Goal: Task Accomplishment & Management: Use online tool/utility

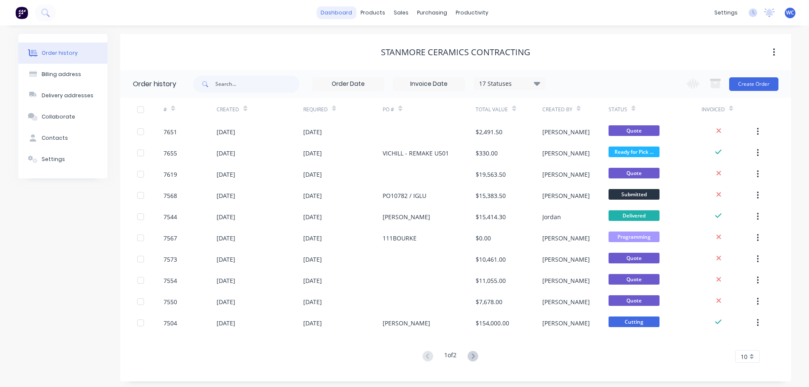
click at [349, 10] on link "dashboard" at bounding box center [336, 12] width 40 height 13
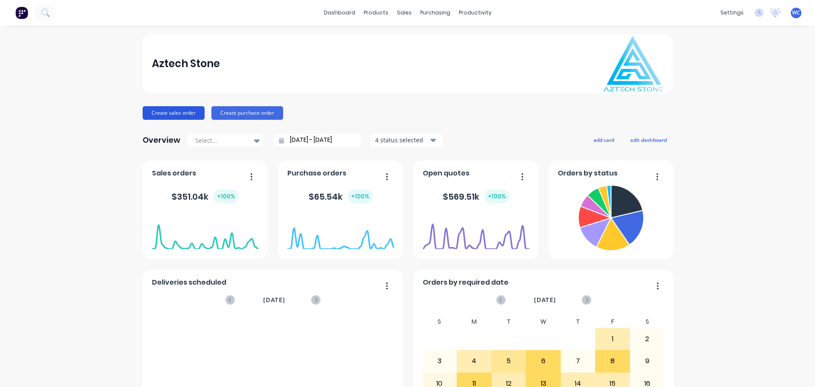
click at [183, 111] on button "Create sales order" at bounding box center [174, 113] width 62 height 14
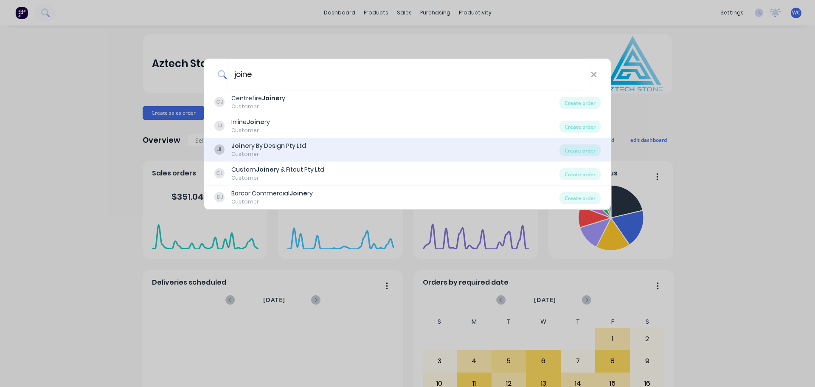
type input "joine"
click at [285, 146] on div "Joine ry By Design Pty Ltd" at bounding box center [268, 145] width 75 height 9
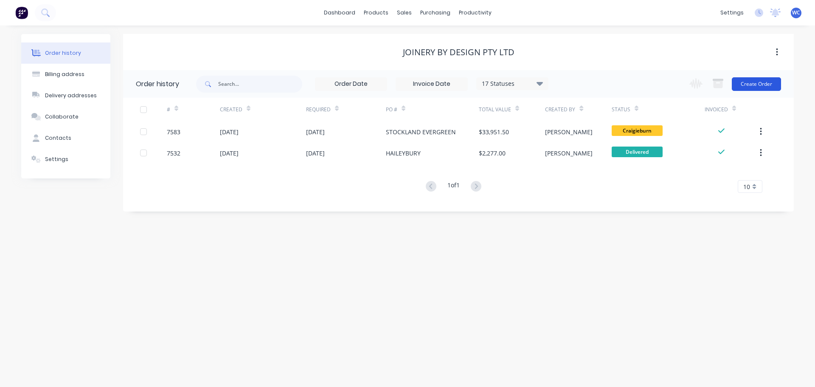
click at [759, 85] on button "Create Order" at bounding box center [756, 84] width 49 height 14
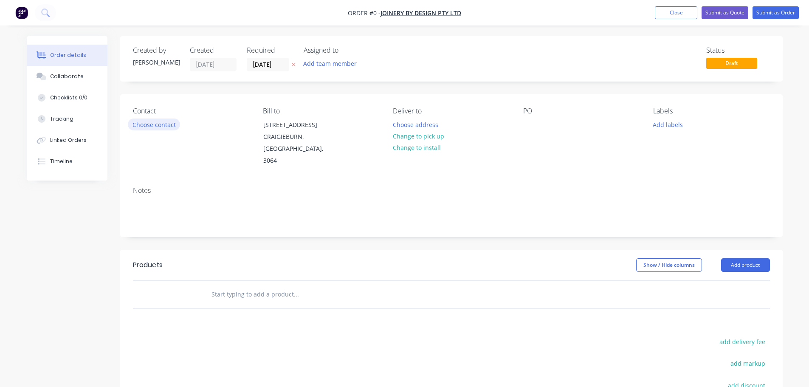
click at [148, 125] on button "Choose contact" at bounding box center [154, 123] width 52 height 11
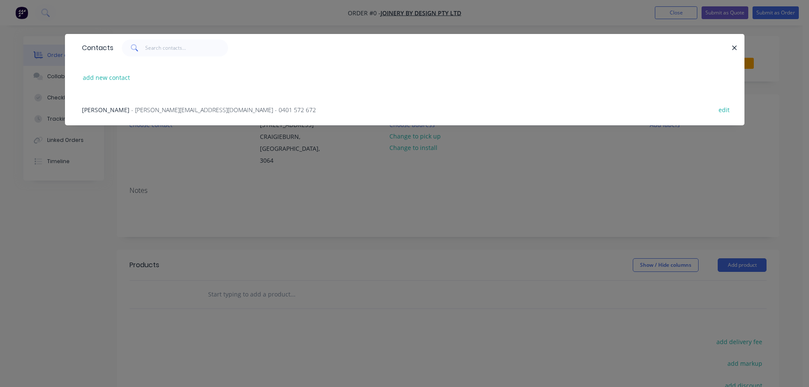
click at [147, 110] on span "- [PERSON_NAME][EMAIL_ADDRESS][DOMAIN_NAME] - 0401 572 672" at bounding box center [223, 110] width 185 height 8
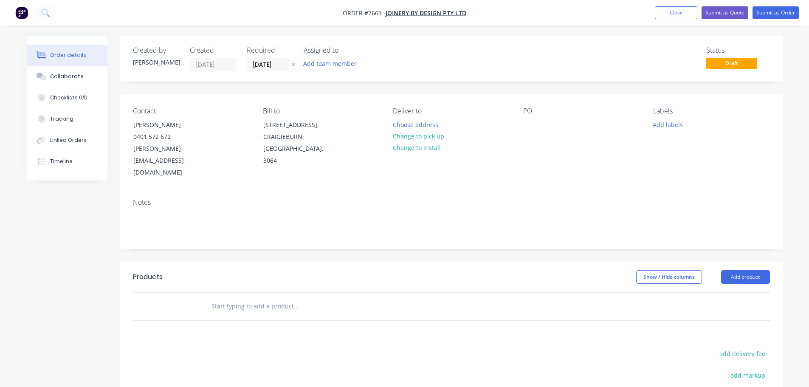
click at [252, 298] on input "text" at bounding box center [296, 306] width 170 height 17
paste input "Club Redstone & Childcare"
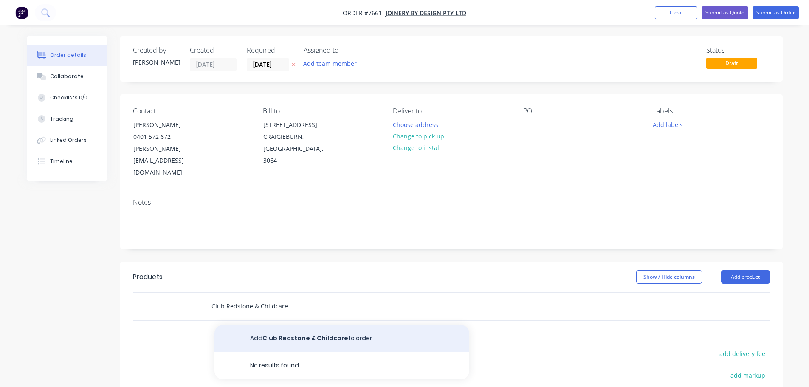
type input "Club Redstone & Childcare"
click at [281, 325] on button "Add Club Redstone & Childcare to order" at bounding box center [341, 338] width 255 height 27
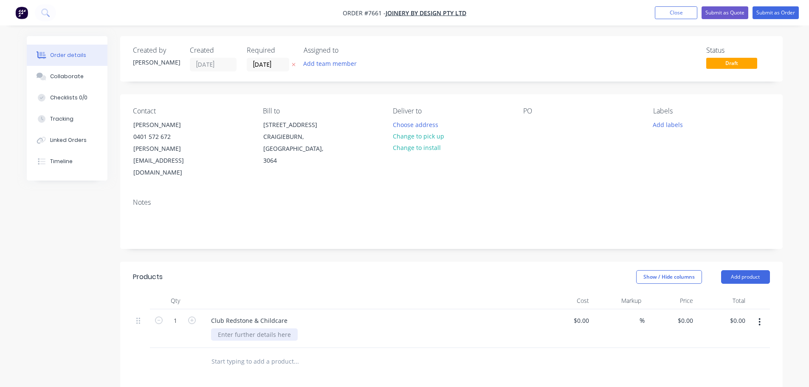
click at [235, 328] on div at bounding box center [254, 334] width 87 height 12
click at [315, 328] on div "Stone supply, fabricate & install Aztech supply 20mm [GEOGRAPHIC_DATA]" at bounding box center [277, 338] width 133 height 21
click at [370, 328] on div "Stone supply, fabricate & install Aztech supply 20mm Caesarstone Statuario Maxi…" at bounding box center [293, 338] width 165 height 21
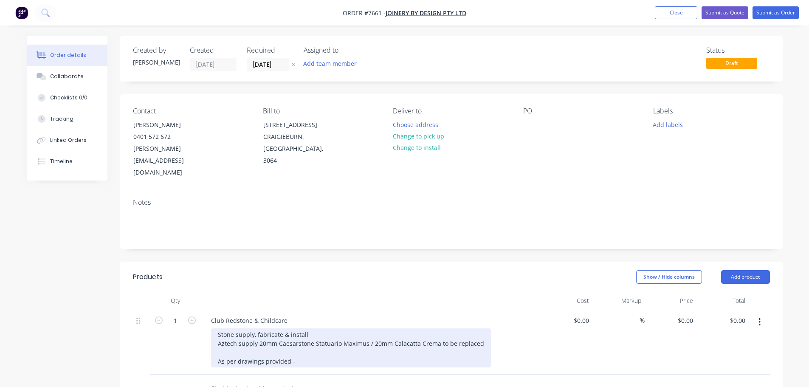
click at [301, 341] on div "Stone supply, fabricate & install Aztech supply 20mm Caesarstone Statuario Maxi…" at bounding box center [351, 347] width 280 height 39
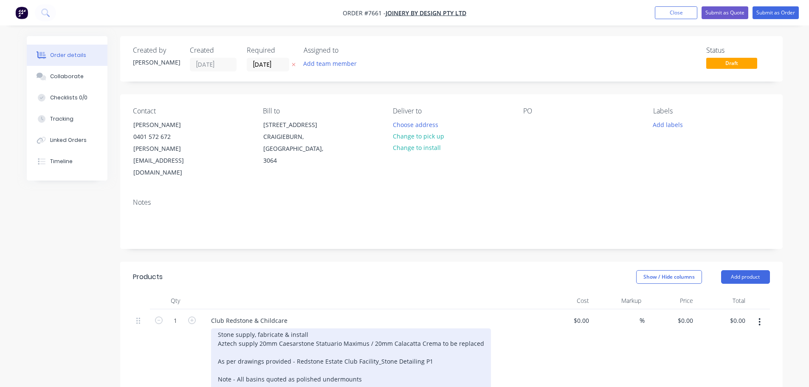
scroll to position [8, 0]
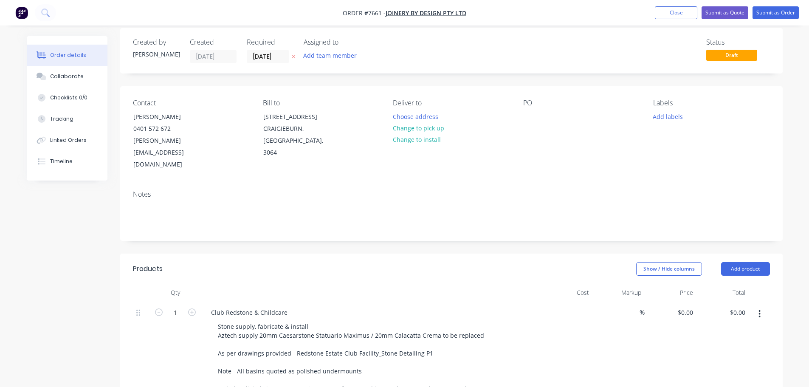
click at [578, 301] on div "$0.00" at bounding box center [567, 360] width 52 height 119
type input "$26,350.00"
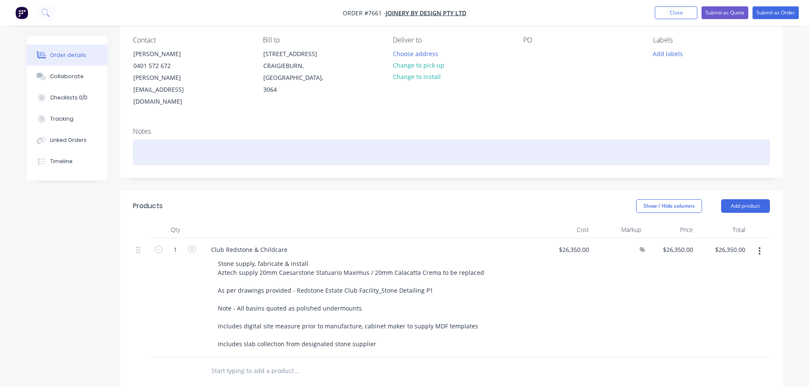
scroll to position [93, 0]
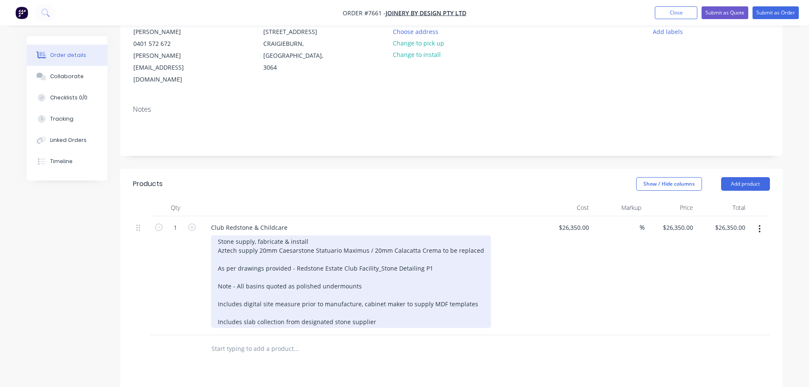
click at [362, 263] on div "Stone supply, fabricate & install Aztech supply 20mm Caesarstone Statuario Maxi…" at bounding box center [351, 281] width 280 height 93
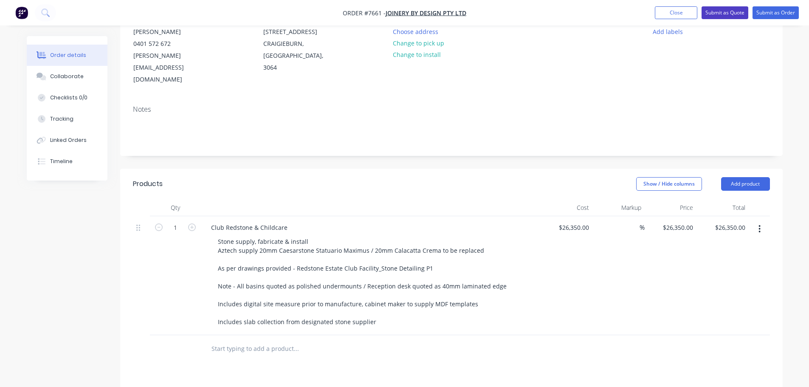
click at [720, 12] on button "Submit as Quote" at bounding box center [725, 12] width 47 height 13
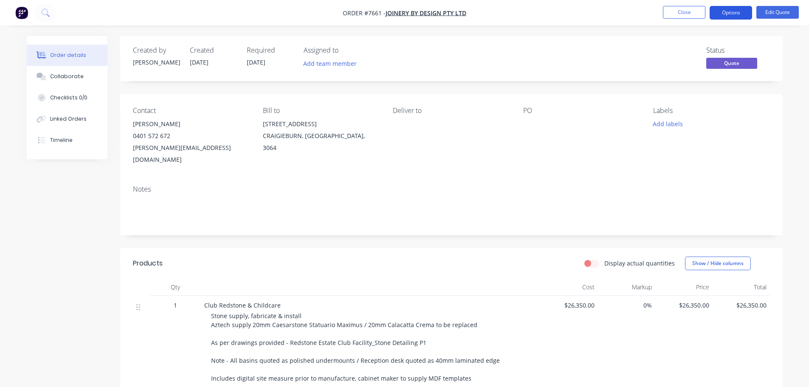
click at [728, 11] on button "Options" at bounding box center [731, 13] width 42 height 14
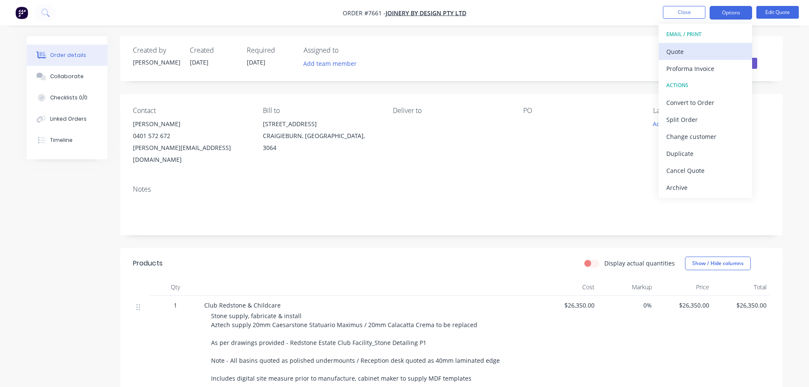
click at [677, 49] on div "Quote" at bounding box center [705, 51] width 78 height 12
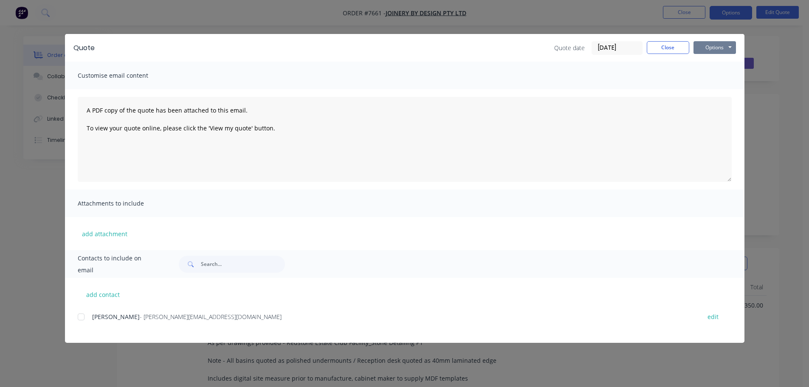
click at [712, 42] on button "Options" at bounding box center [715, 47] width 42 height 13
click at [716, 61] on button "Preview" at bounding box center [721, 63] width 54 height 14
click at [671, 49] on button "Close" at bounding box center [668, 47] width 42 height 13
